Goal: Find specific page/section: Find specific page/section

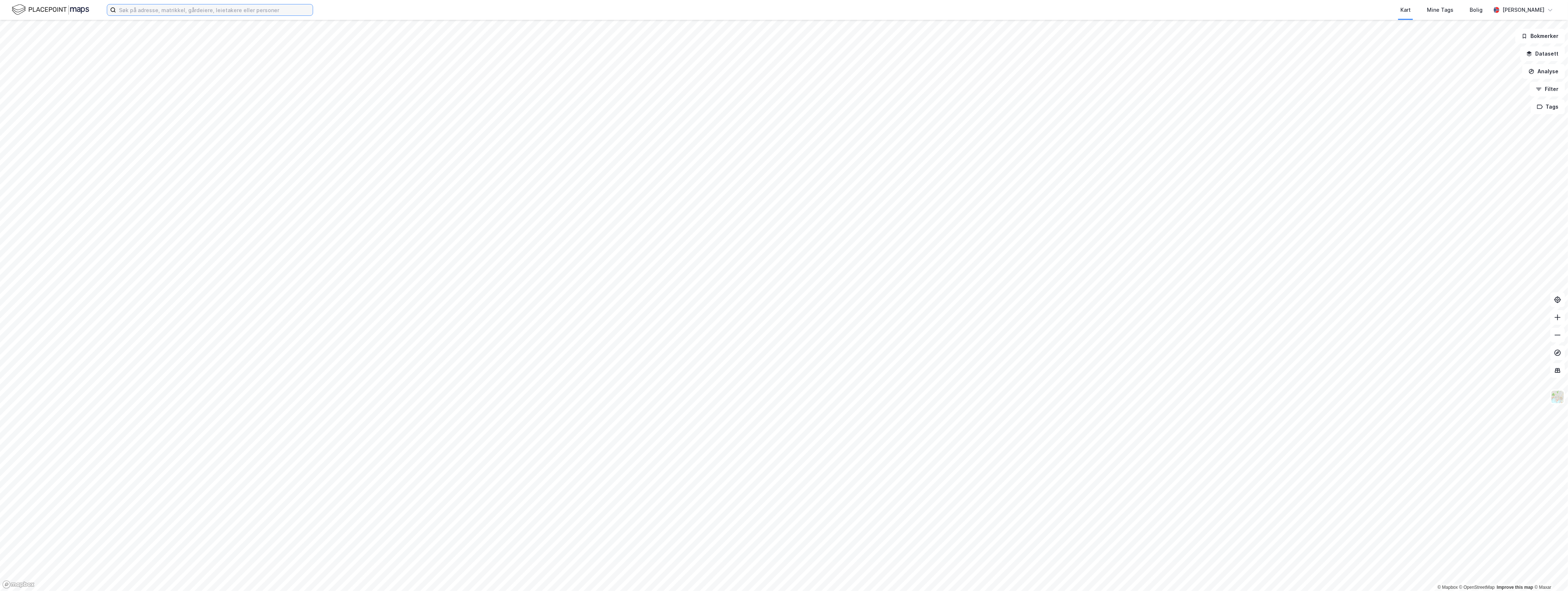
click at [260, 12] on input at bounding box center [215, 10] width 197 height 11
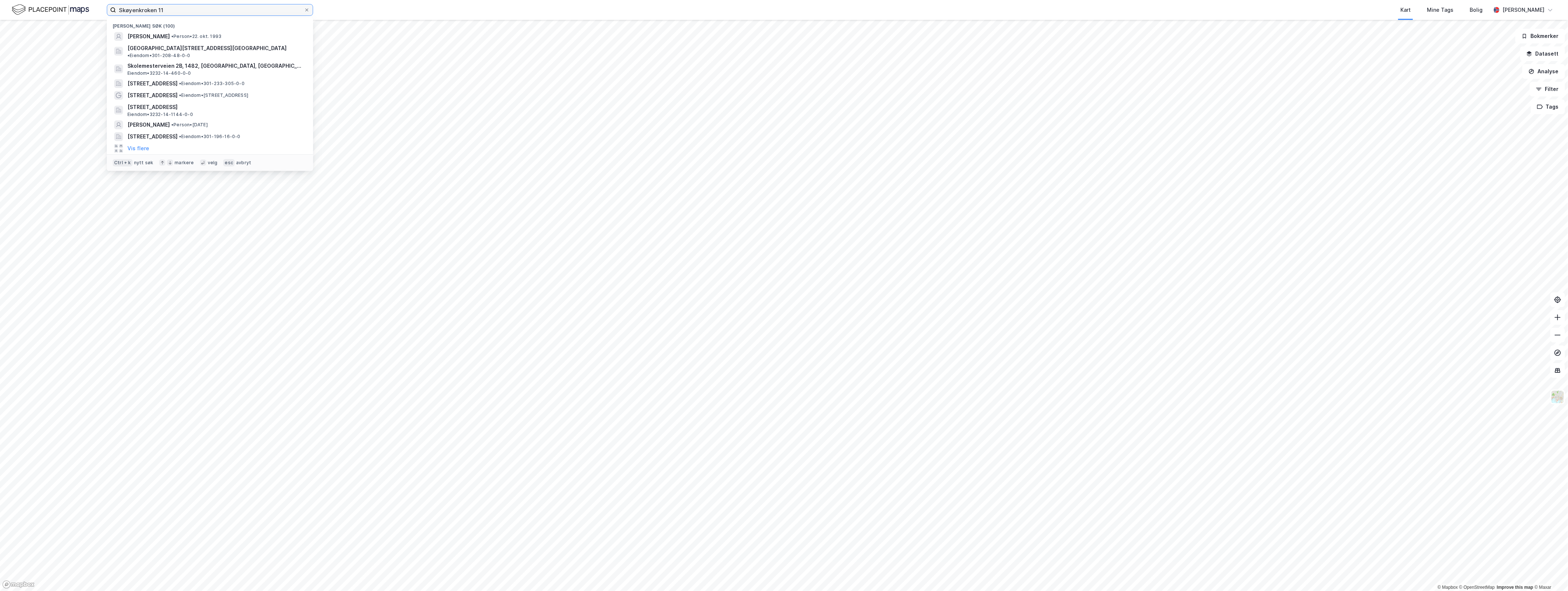
type input "Skøyenkroken 11"
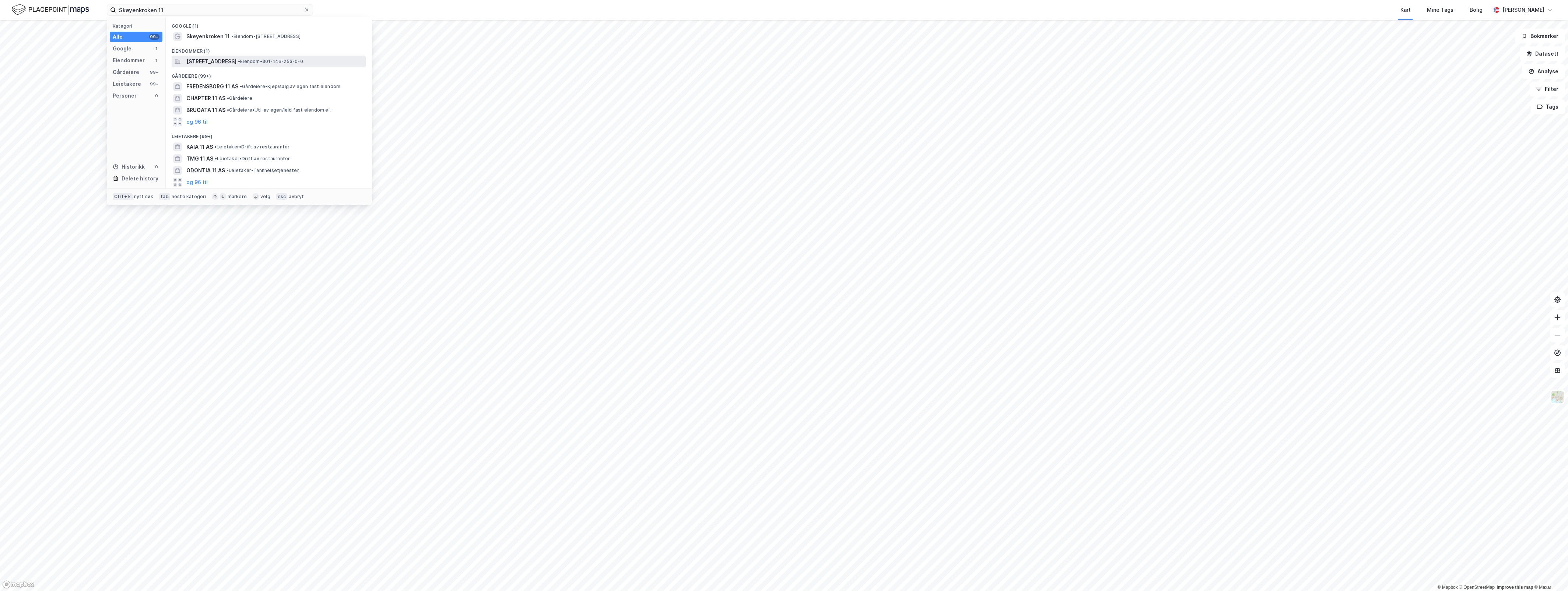
click at [237, 58] on span "[STREET_ADDRESS]" at bounding box center [211, 61] width 51 height 9
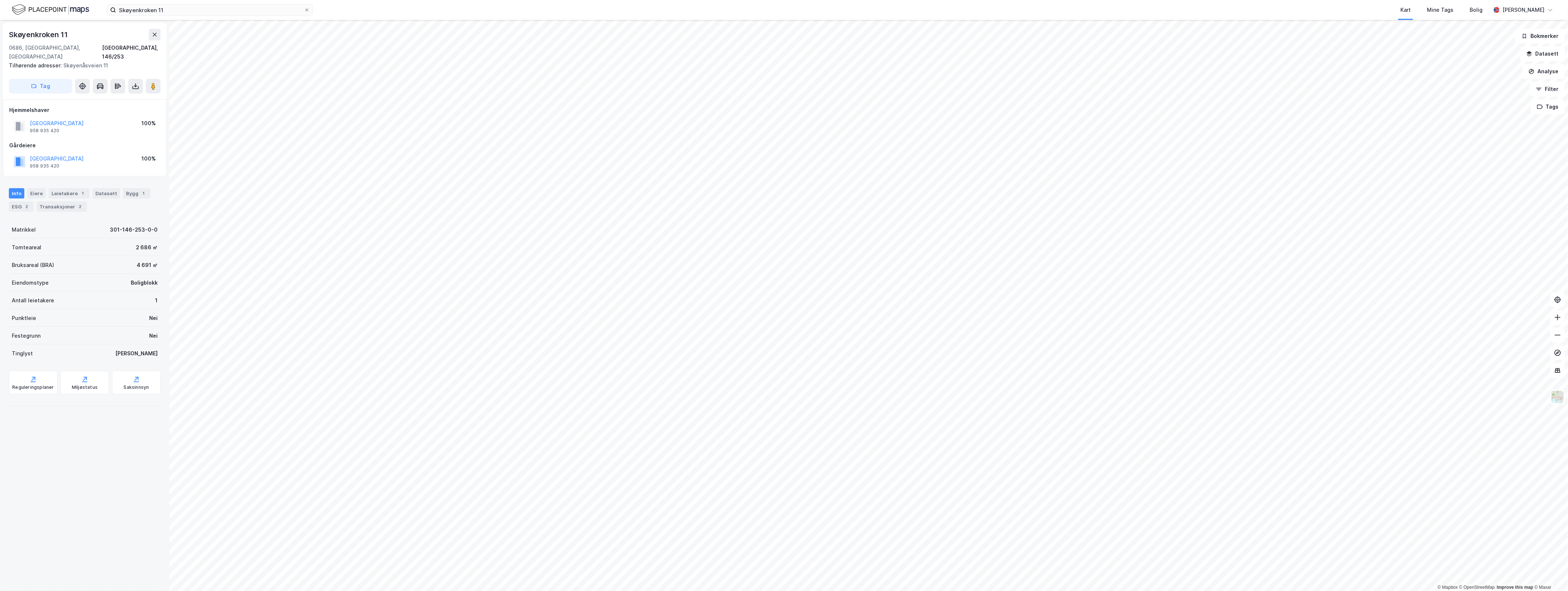
click at [133, 278] on div "Boligblokk" at bounding box center [144, 283] width 27 height 9
drag, startPoint x: 133, startPoint y: 275, endPoint x: 137, endPoint y: 254, distance: 21.4
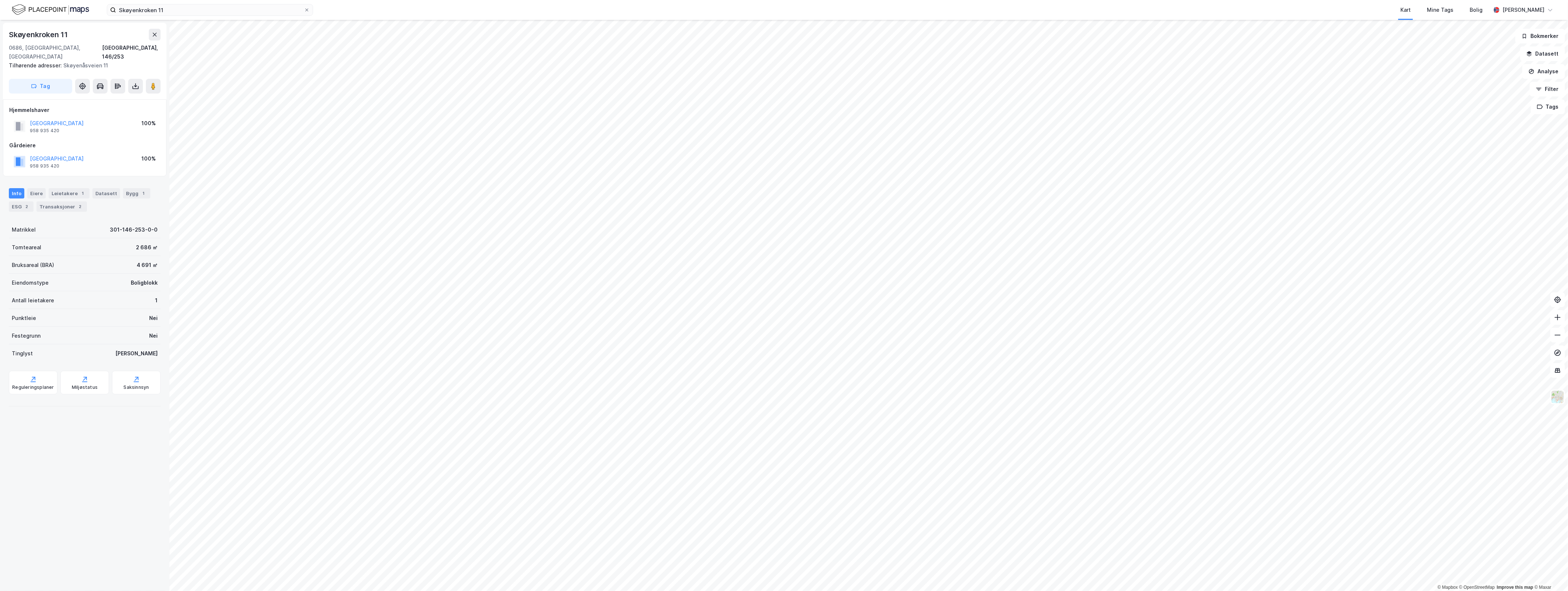
click at [137, 261] on div "4 691 ㎡" at bounding box center [147, 265] width 21 height 9
click at [36, 188] on div "Eiere" at bounding box center [36, 193] width 19 height 11
click at [99, 188] on div "Datasett" at bounding box center [105, 193] width 27 height 11
click at [131, 188] on div "Bygg 1" at bounding box center [137, 193] width 27 height 11
